Goal: Task Accomplishment & Management: Manage account settings

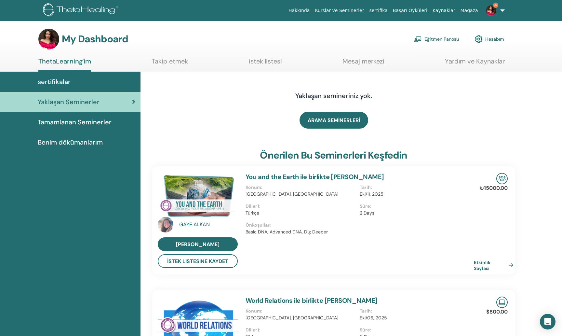
click at [428, 40] on link "Eğitmen Panosu" at bounding box center [436, 39] width 45 height 14
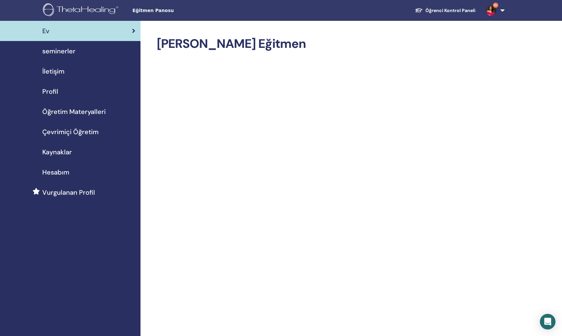
click at [119, 49] on div "seminerler" at bounding box center [70, 51] width 130 height 10
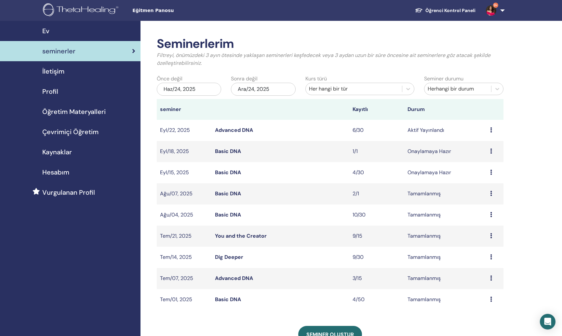
click at [359, 130] on td "6/30" at bounding box center [376, 130] width 55 height 21
click at [250, 130] on link "Advanced DNA" at bounding box center [234, 129] width 38 height 7
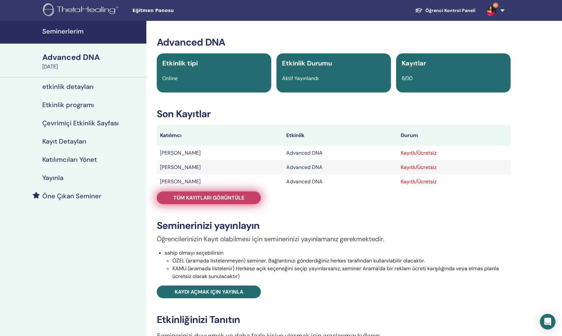
click at [246, 199] on link "Tüm kayıtları görüntüle" at bounding box center [209, 197] width 104 height 13
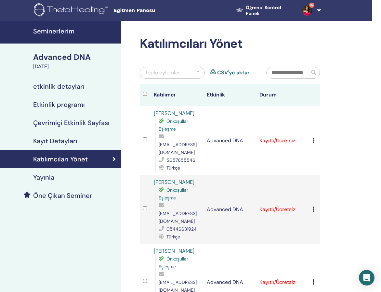
scroll to position [0, 9]
